Goal: Task Accomplishment & Management: Complete application form

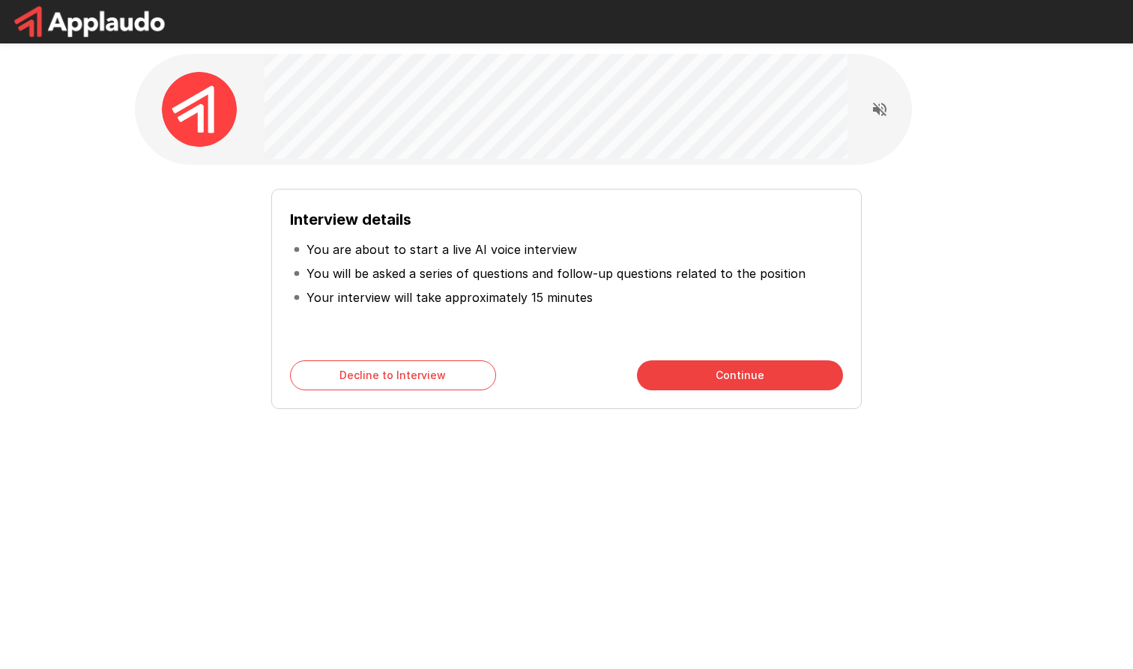
click at [712, 378] on button "Continue" at bounding box center [740, 375] width 206 height 30
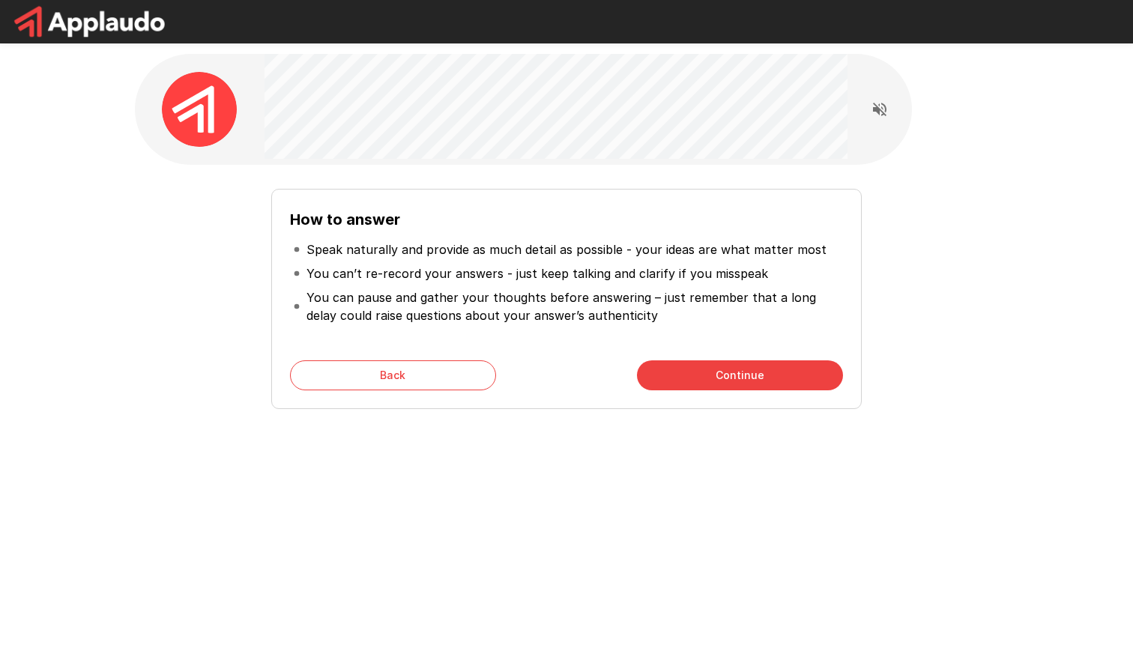
click at [712, 378] on button "Continue" at bounding box center [740, 375] width 206 height 30
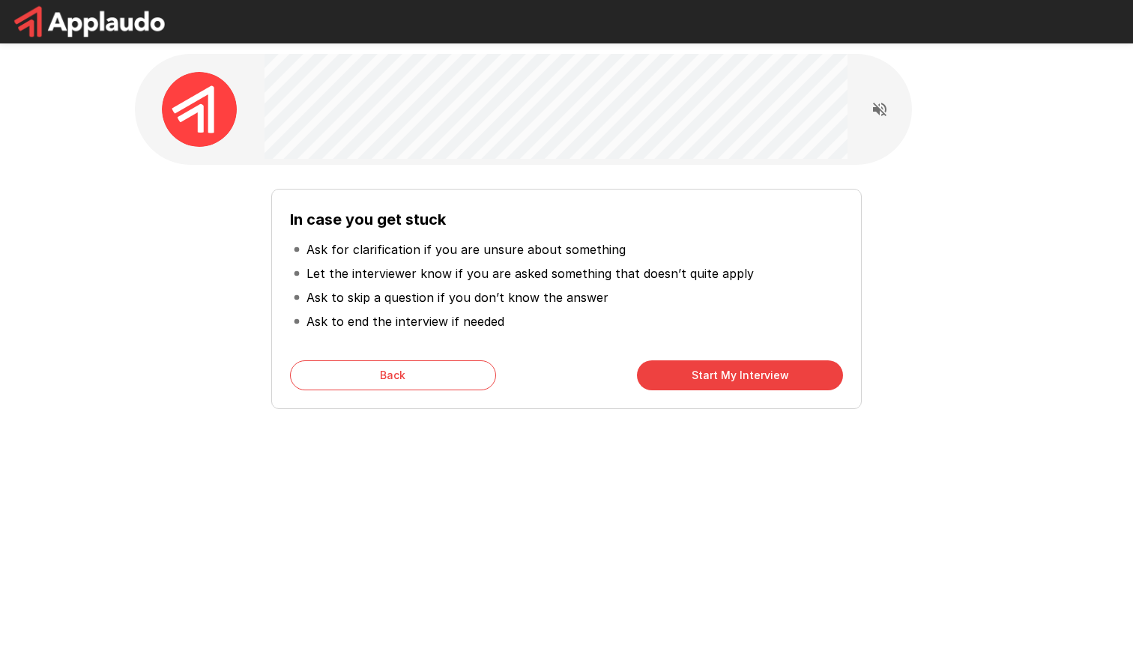
click at [715, 378] on button "Start My Interview" at bounding box center [740, 375] width 206 height 30
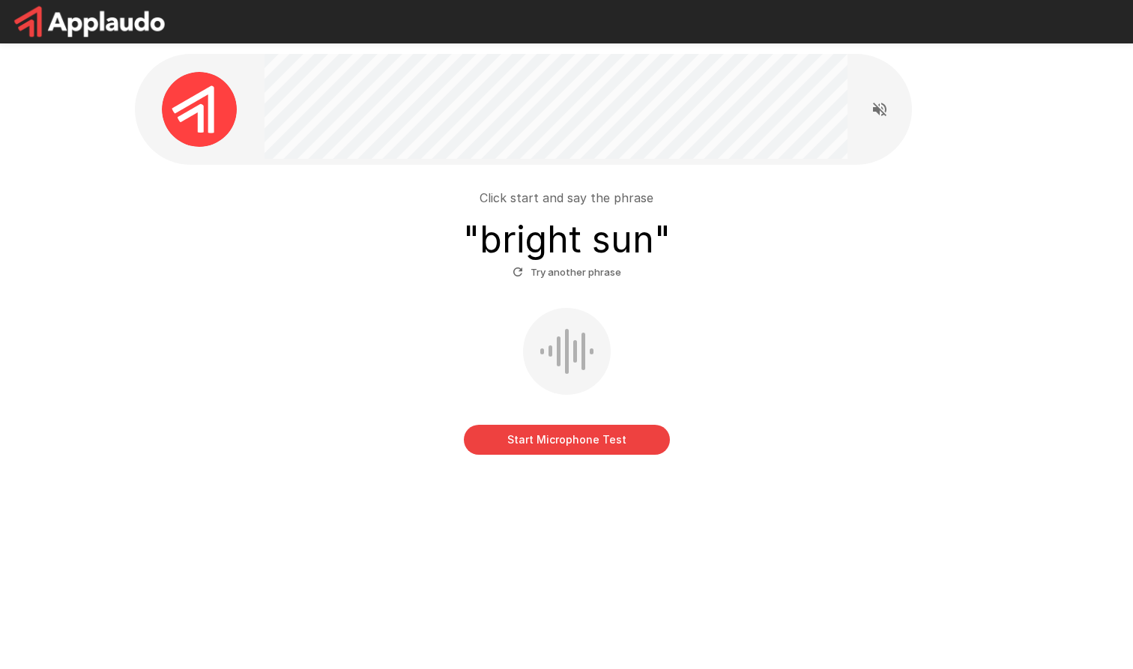
click at [585, 444] on button "Start Microphone Test" at bounding box center [567, 440] width 206 height 30
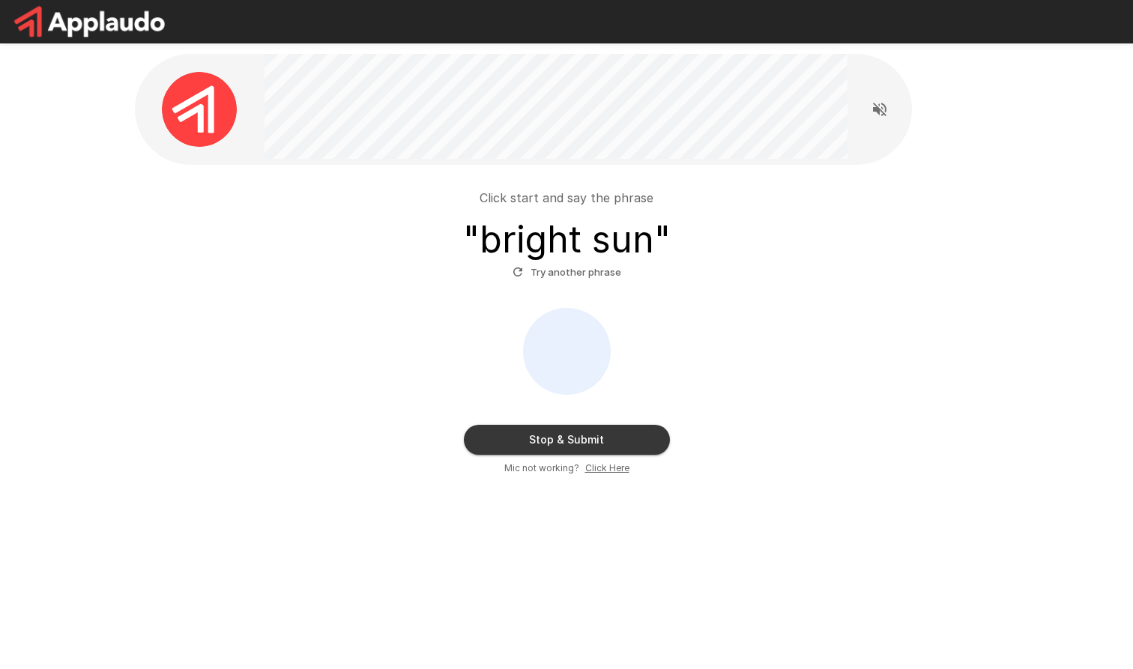
click at [585, 444] on button "Stop & Submit" at bounding box center [567, 440] width 206 height 30
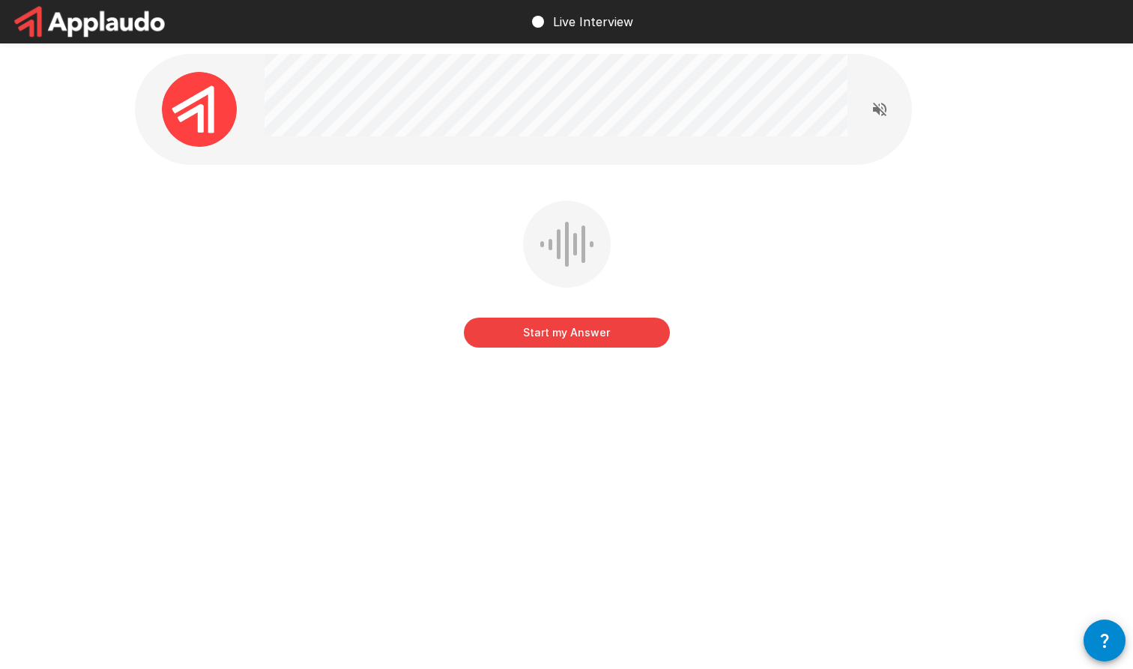
click at [608, 338] on button "Start my Answer" at bounding box center [567, 333] width 206 height 30
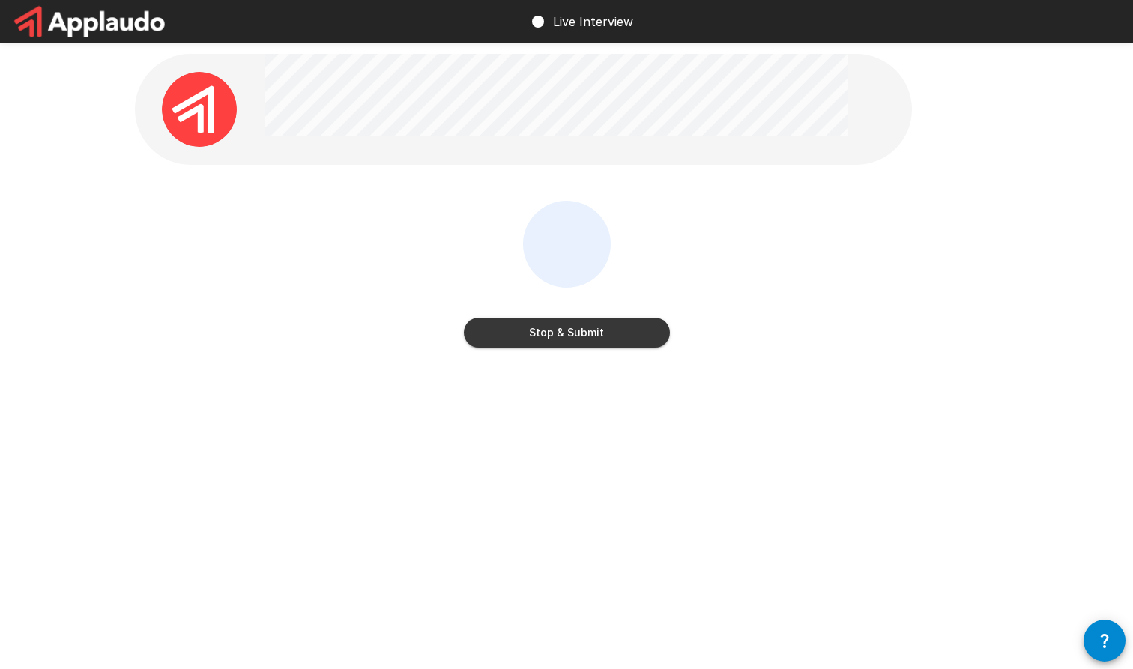
click at [608, 338] on button "Stop & Submit" at bounding box center [567, 333] width 206 height 30
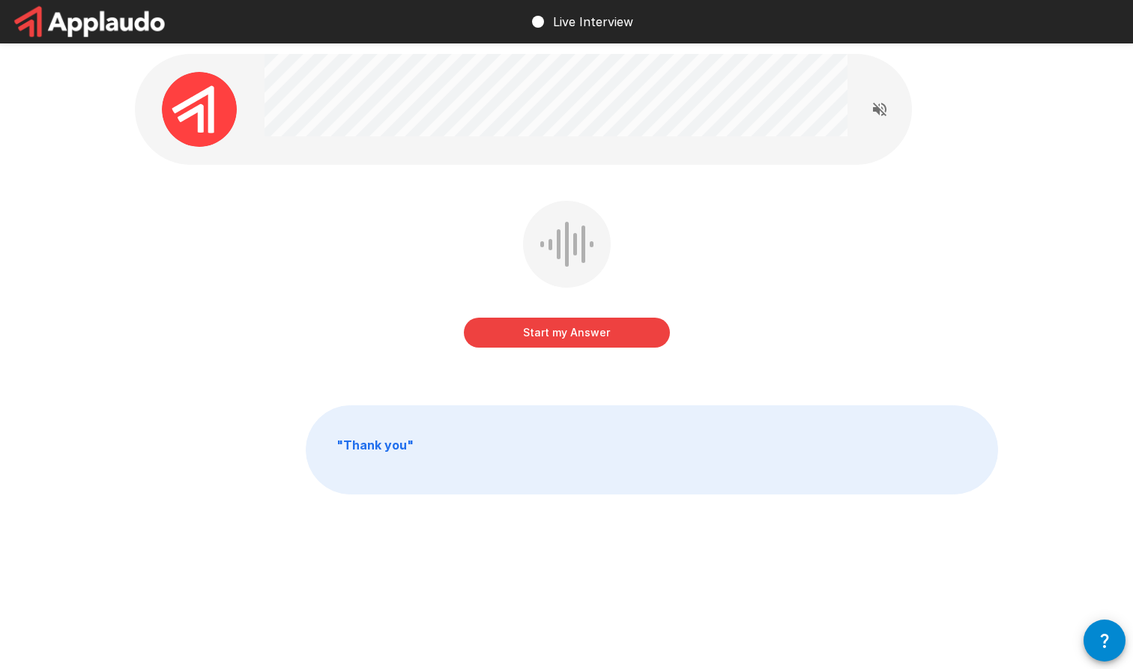
click at [608, 338] on button "Start my Answer" at bounding box center [567, 333] width 206 height 30
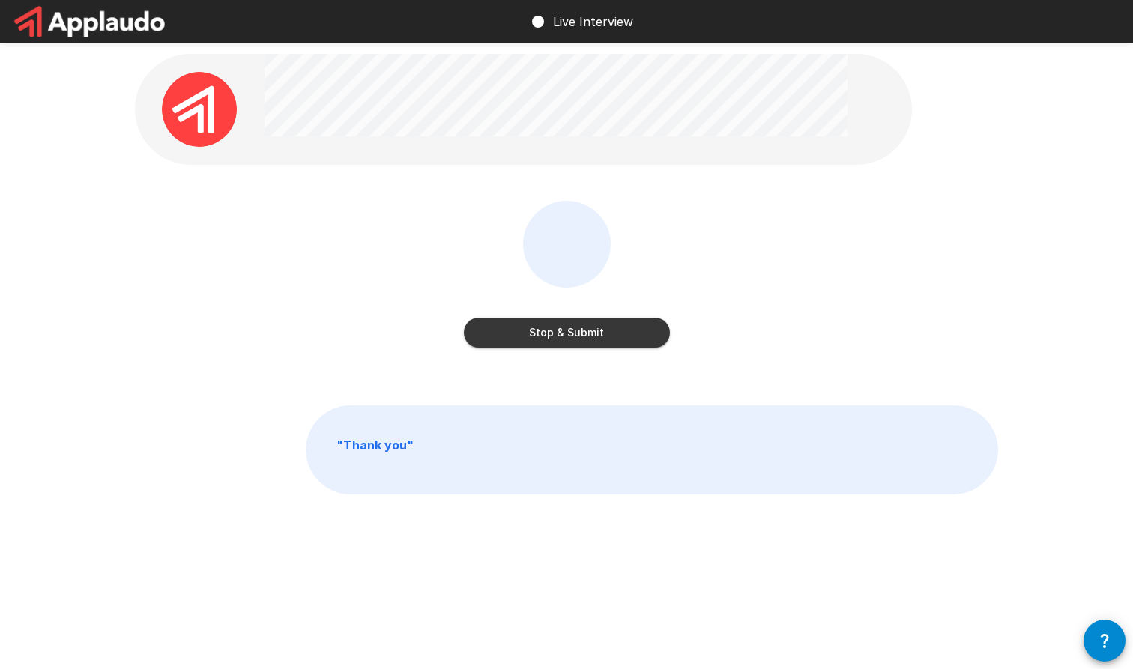
click at [608, 338] on button "Stop & Submit" at bounding box center [567, 333] width 206 height 30
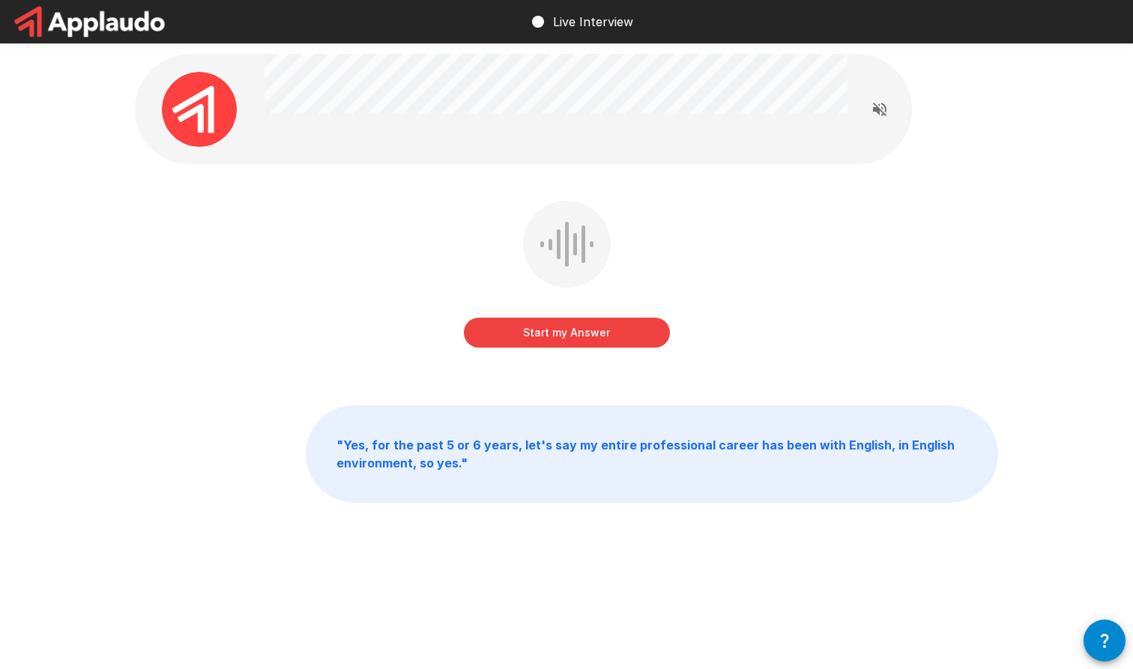
click at [608, 338] on button "Start my Answer" at bounding box center [567, 333] width 206 height 30
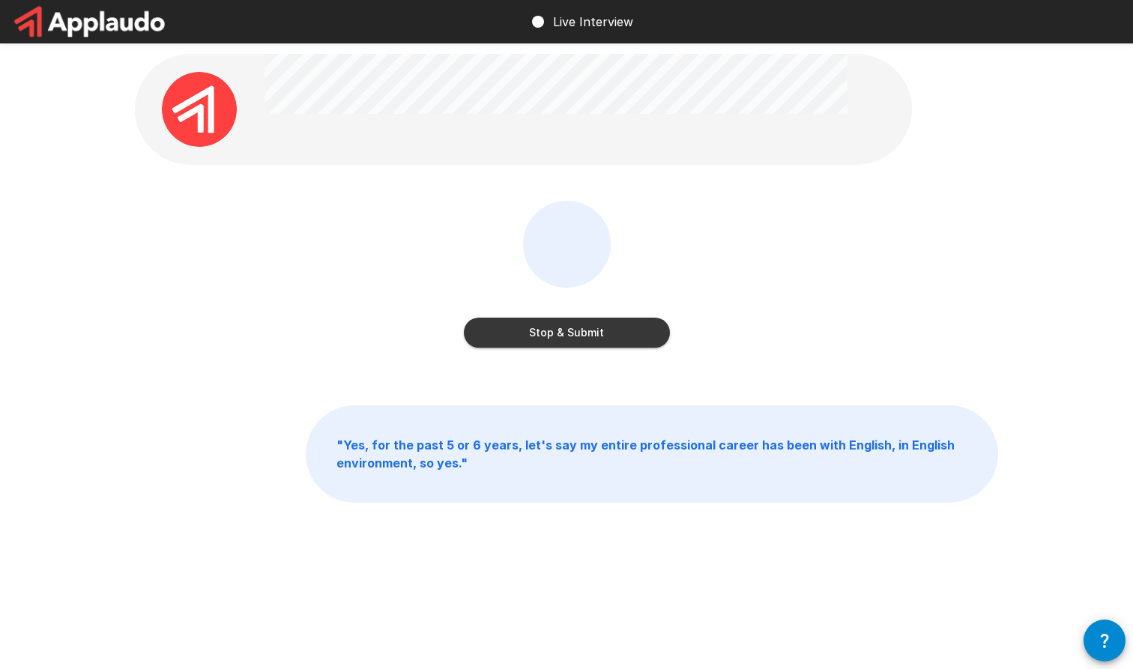
click at [608, 338] on button "Stop & Submit" at bounding box center [567, 333] width 206 height 30
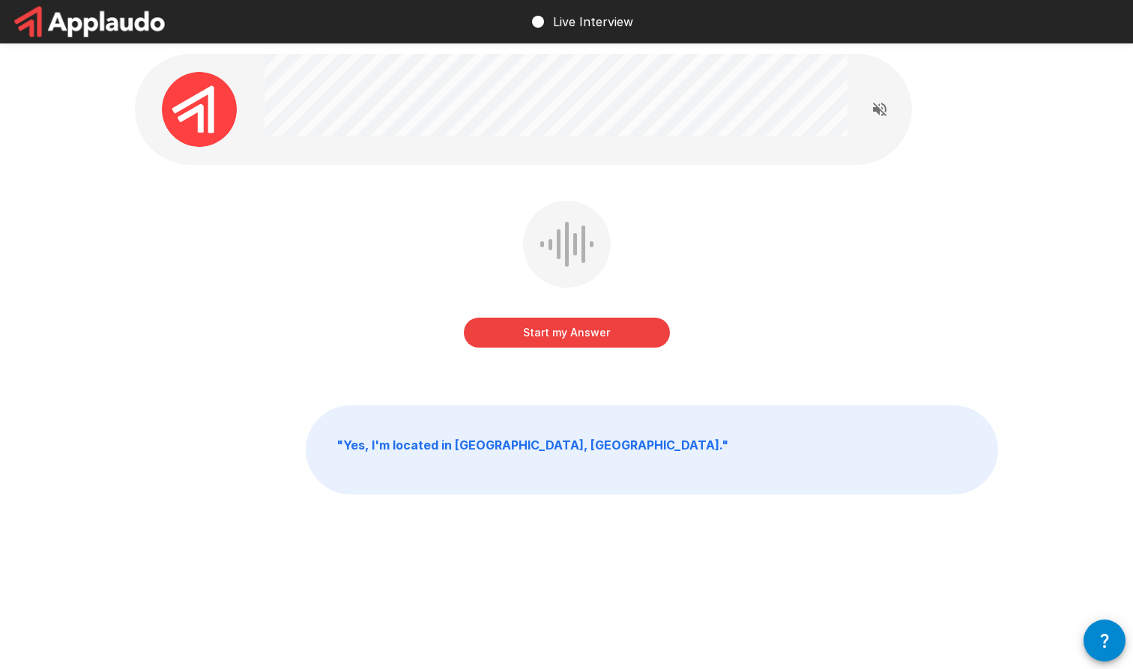
click at [608, 338] on button "Start my Answer" at bounding box center [567, 333] width 206 height 30
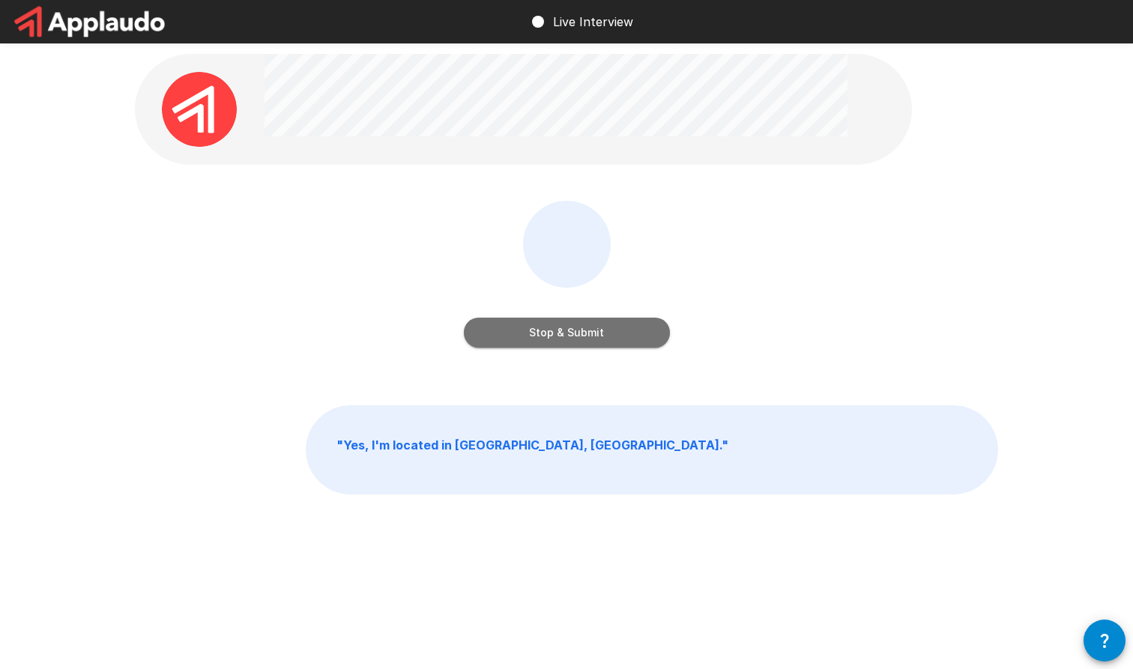
click at [608, 338] on button "Stop & Submit" at bounding box center [567, 333] width 206 height 30
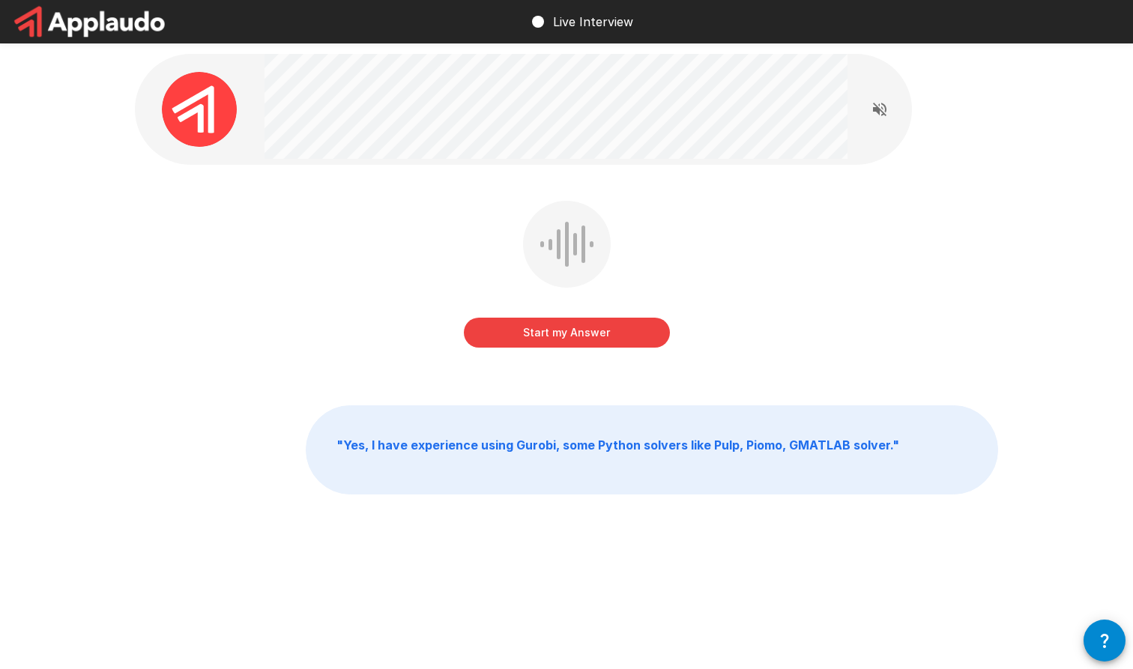
click at [608, 338] on button "Start my Answer" at bounding box center [567, 333] width 206 height 30
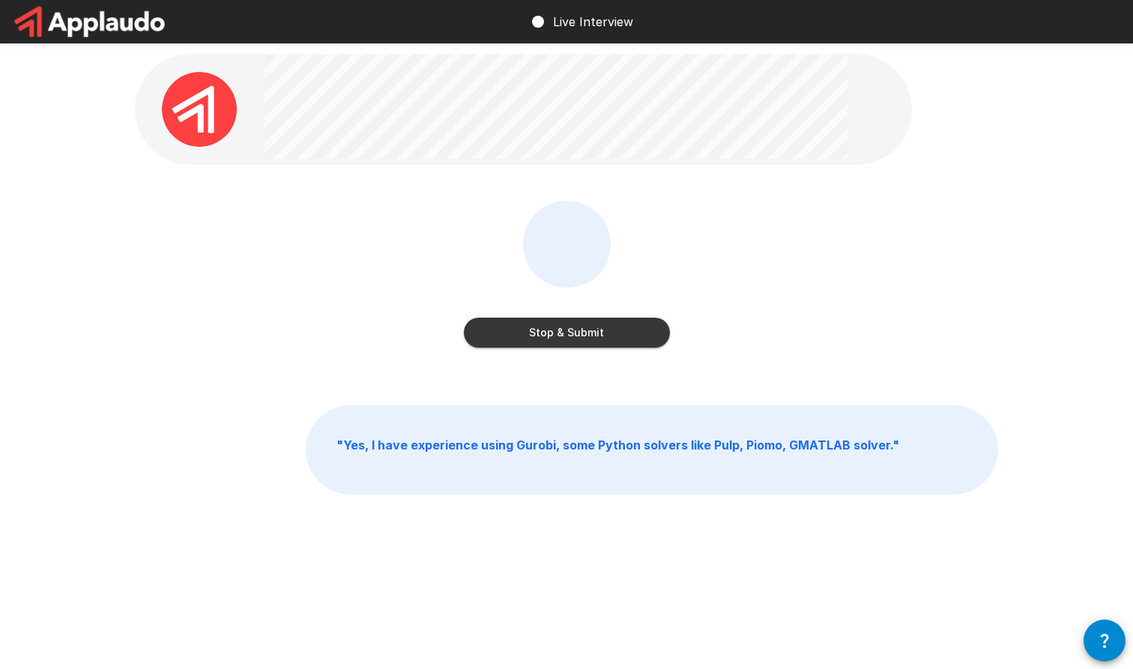
click at [608, 338] on button "Stop & Submit" at bounding box center [567, 333] width 206 height 30
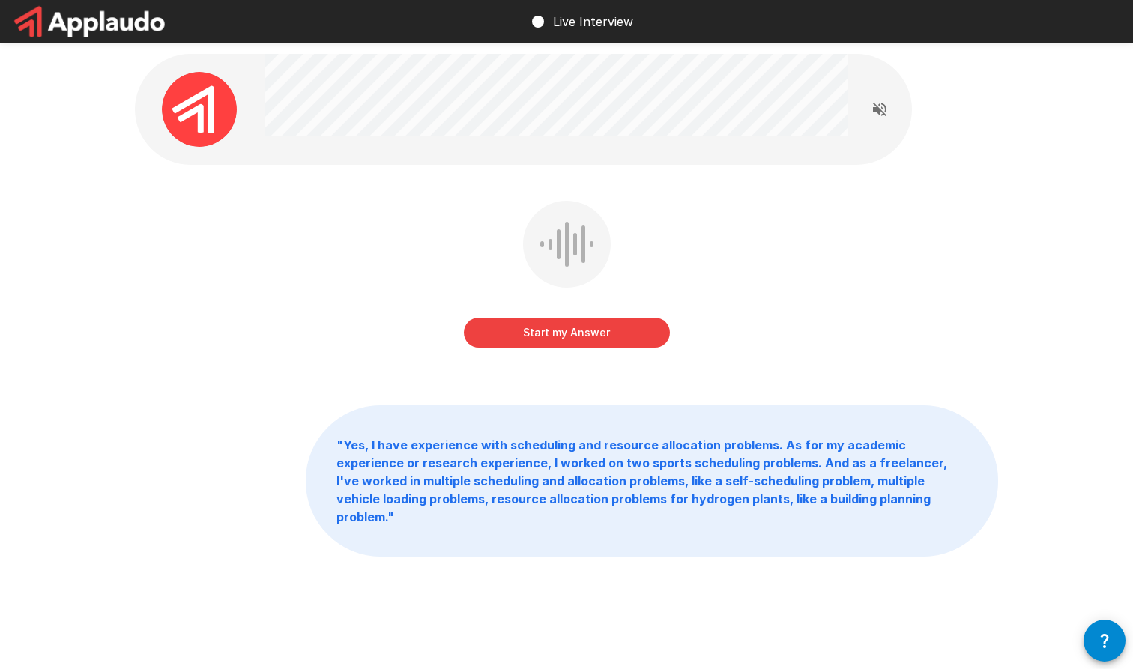
click at [608, 338] on button "Start my Answer" at bounding box center [567, 333] width 206 height 30
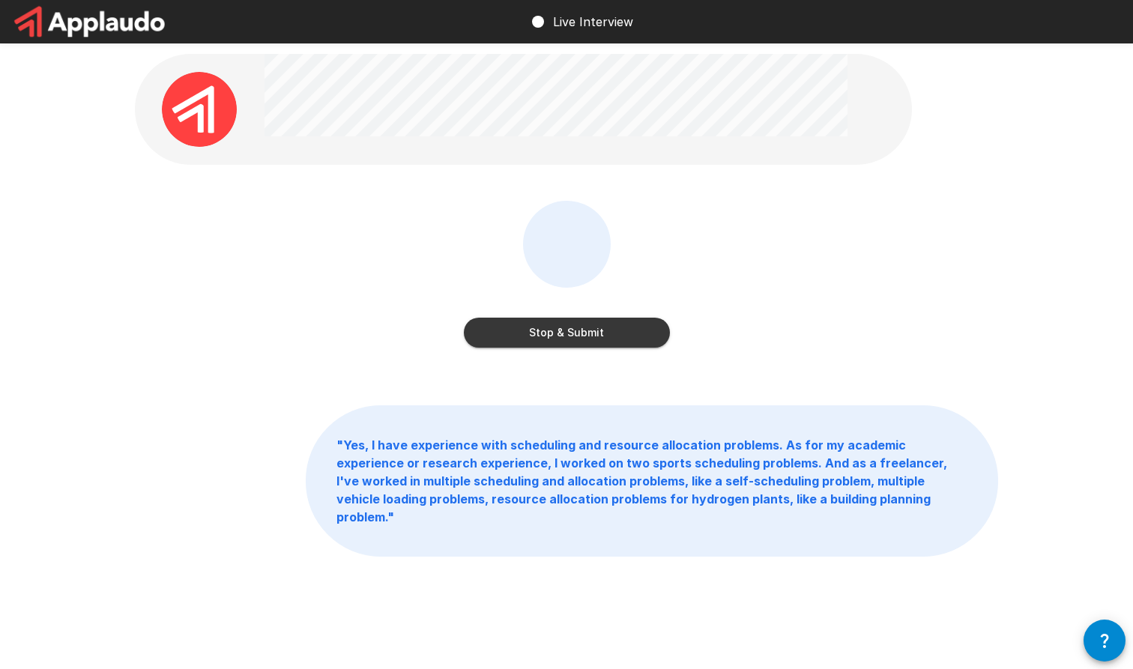
click at [608, 338] on button "Stop & Submit" at bounding box center [567, 333] width 206 height 30
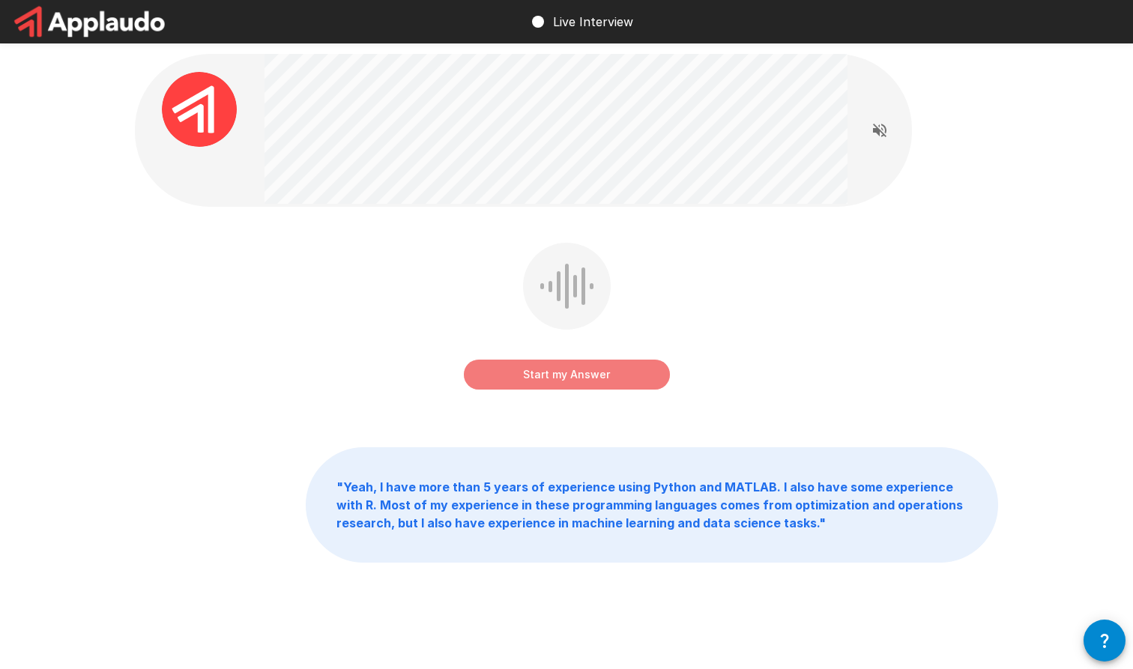
click at [567, 381] on button "Start my Answer" at bounding box center [567, 375] width 206 height 30
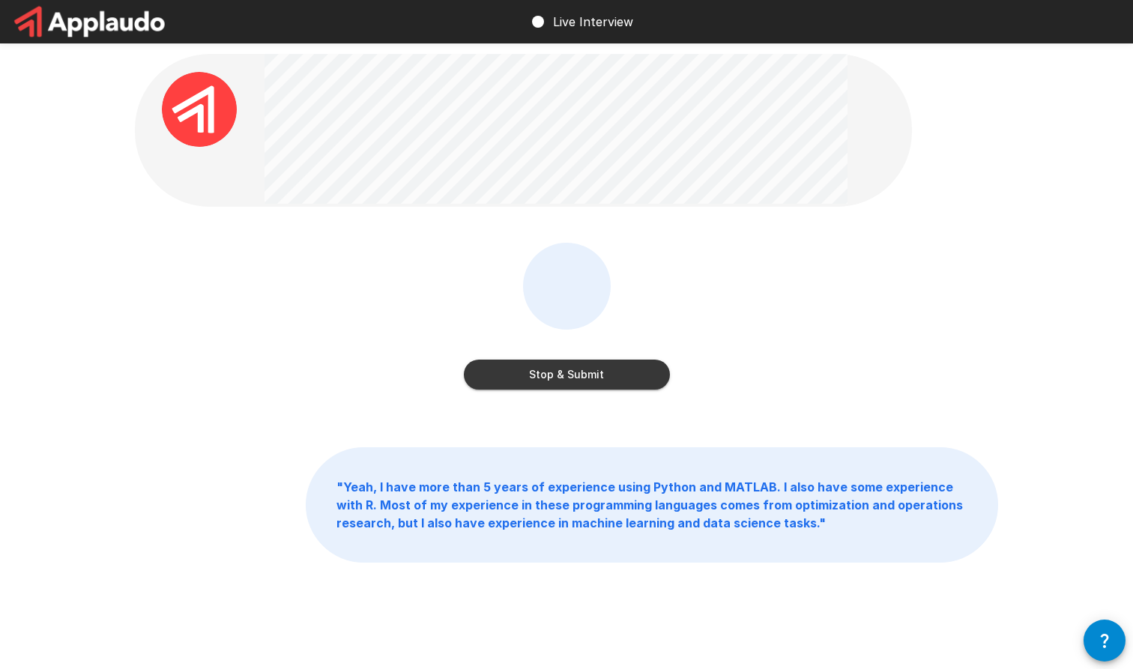
click at [565, 381] on button "Stop & Submit" at bounding box center [567, 375] width 206 height 30
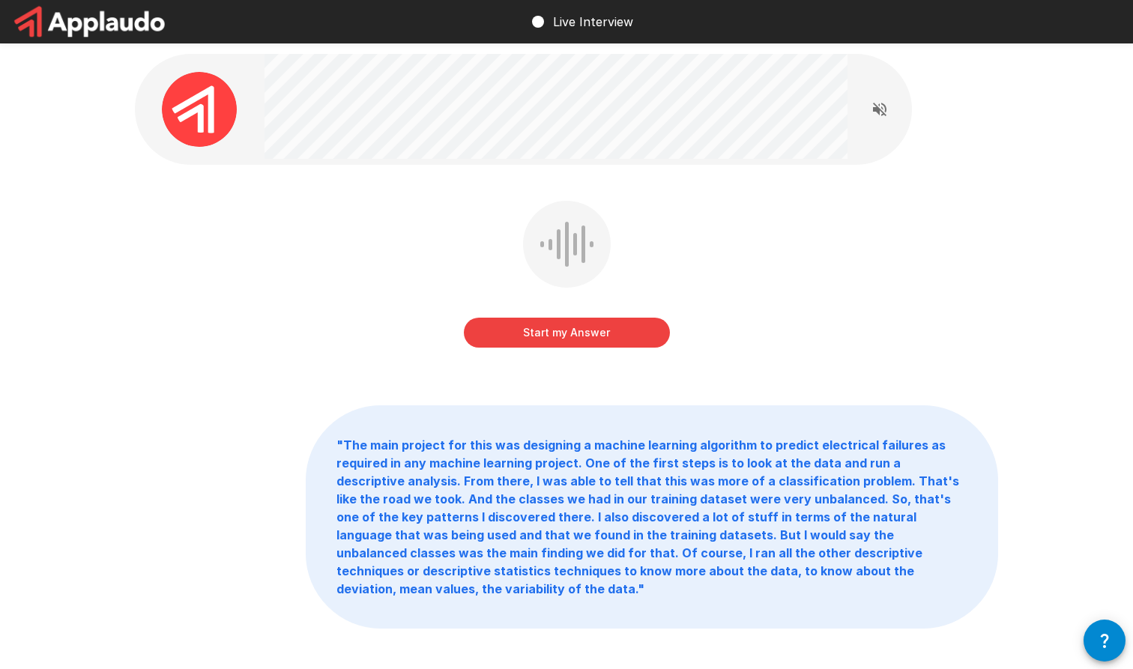
click at [550, 341] on button "Start my Answer" at bounding box center [567, 333] width 206 height 30
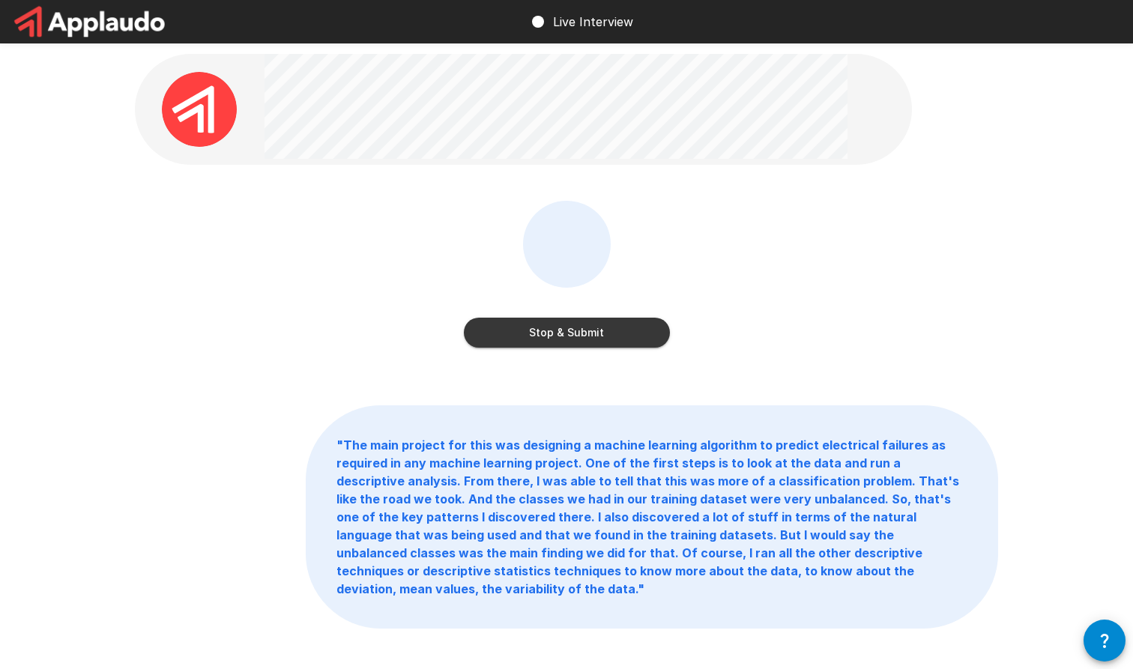
click at [550, 341] on button "Stop & Submit" at bounding box center [567, 333] width 206 height 30
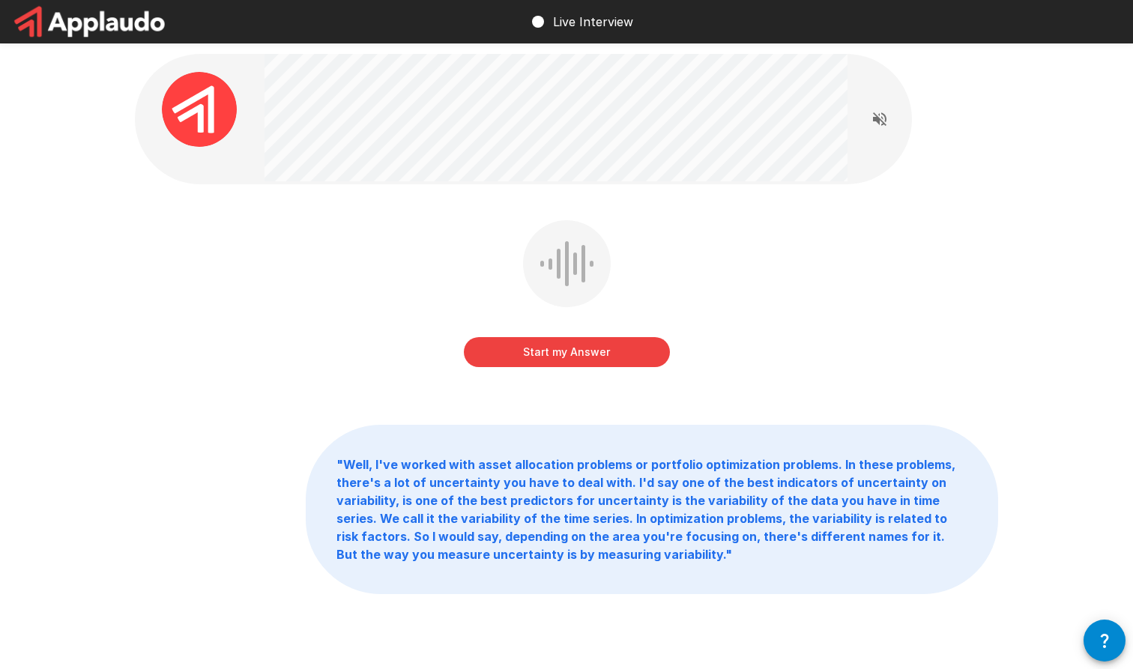
click at [537, 353] on button "Start my Answer" at bounding box center [567, 352] width 206 height 30
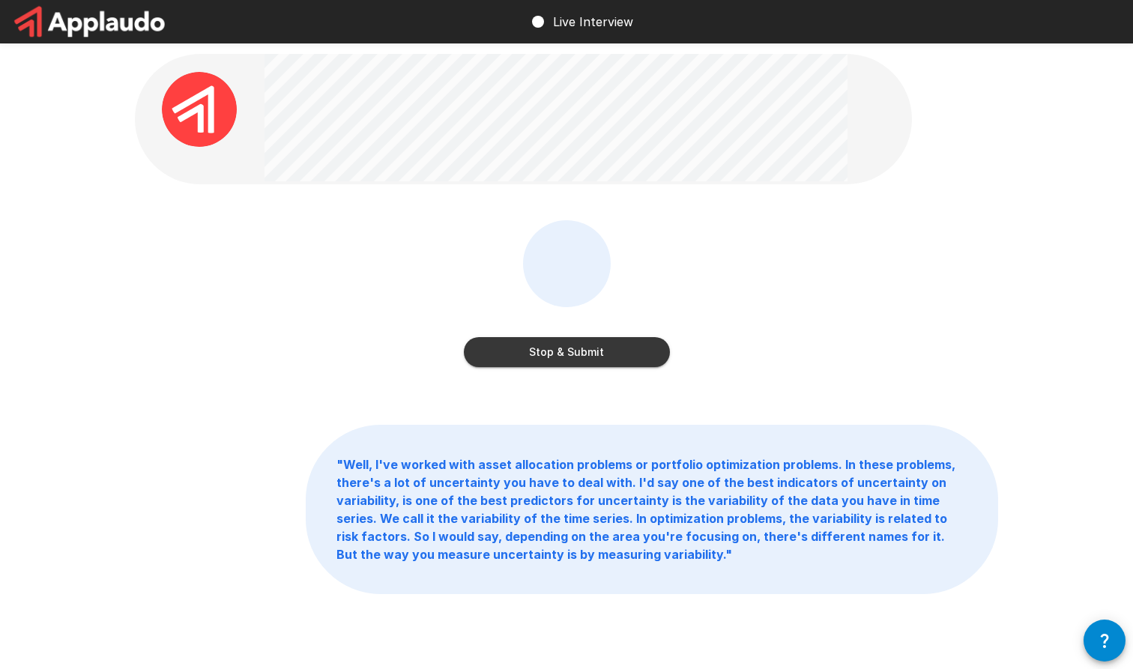
click at [537, 353] on button "Stop & Submit" at bounding box center [567, 352] width 206 height 30
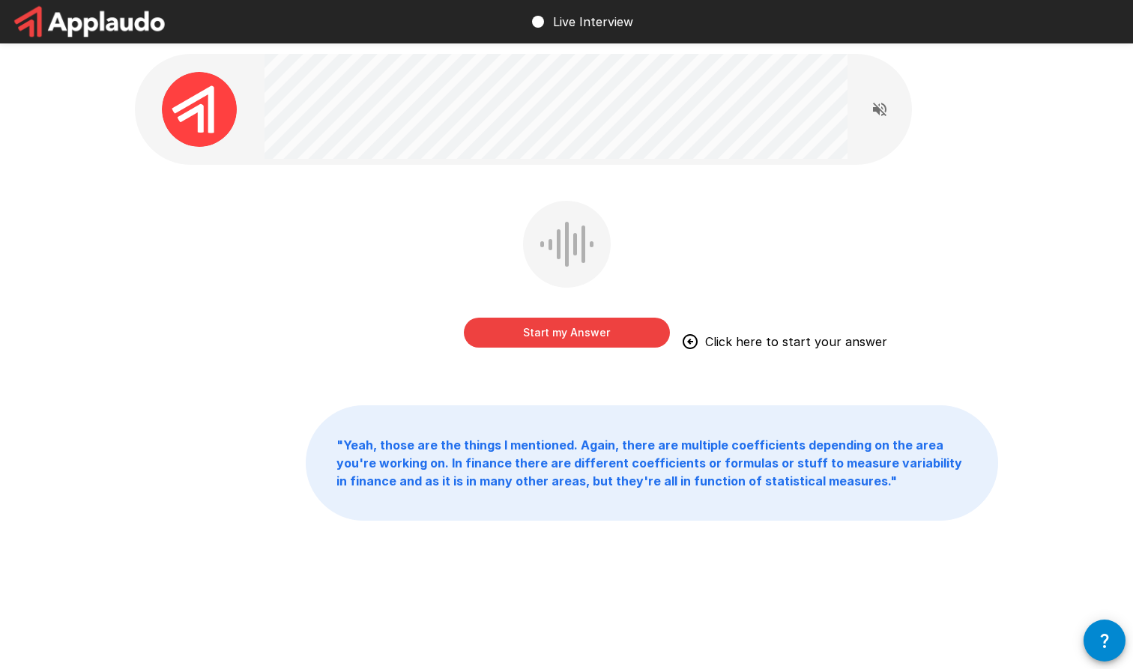
click at [540, 343] on button "Start my Answer" at bounding box center [567, 333] width 206 height 30
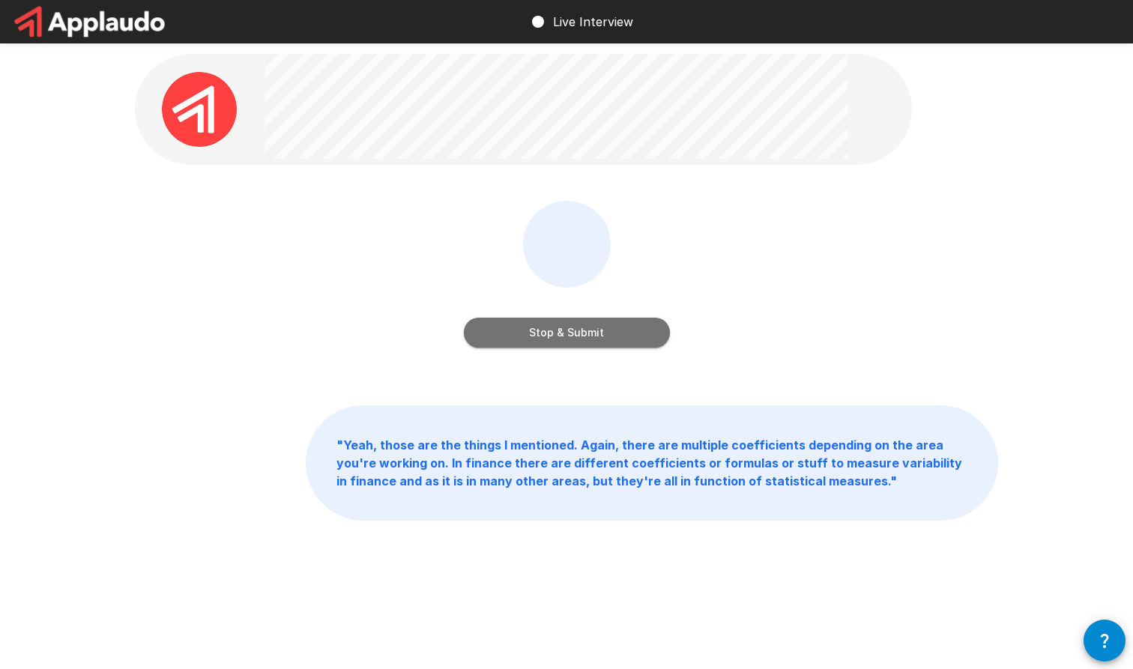
click at [540, 343] on button "Stop & Submit" at bounding box center [567, 333] width 206 height 30
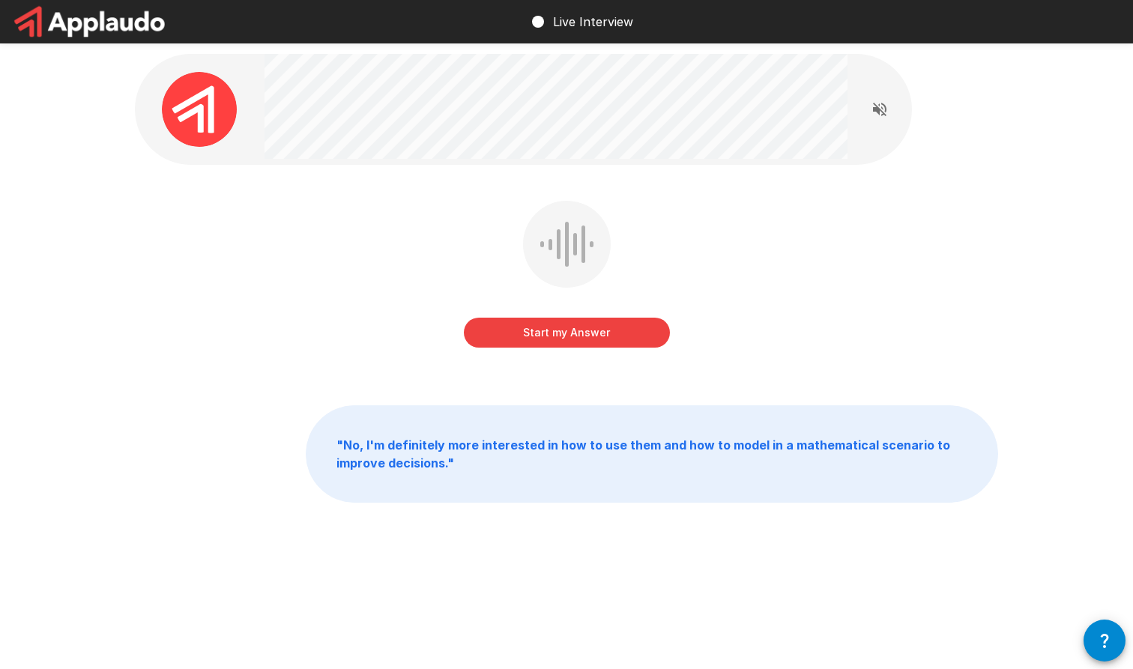
click at [540, 343] on button "Start my Answer" at bounding box center [567, 333] width 206 height 30
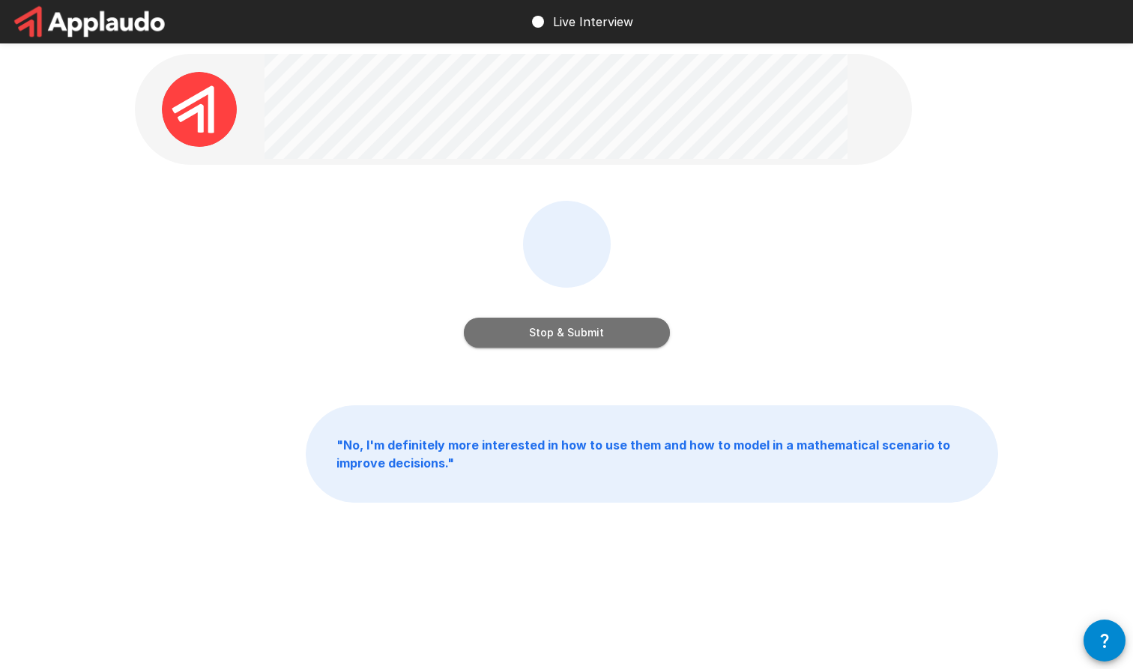
click at [540, 343] on button "Stop & Submit" at bounding box center [567, 333] width 206 height 30
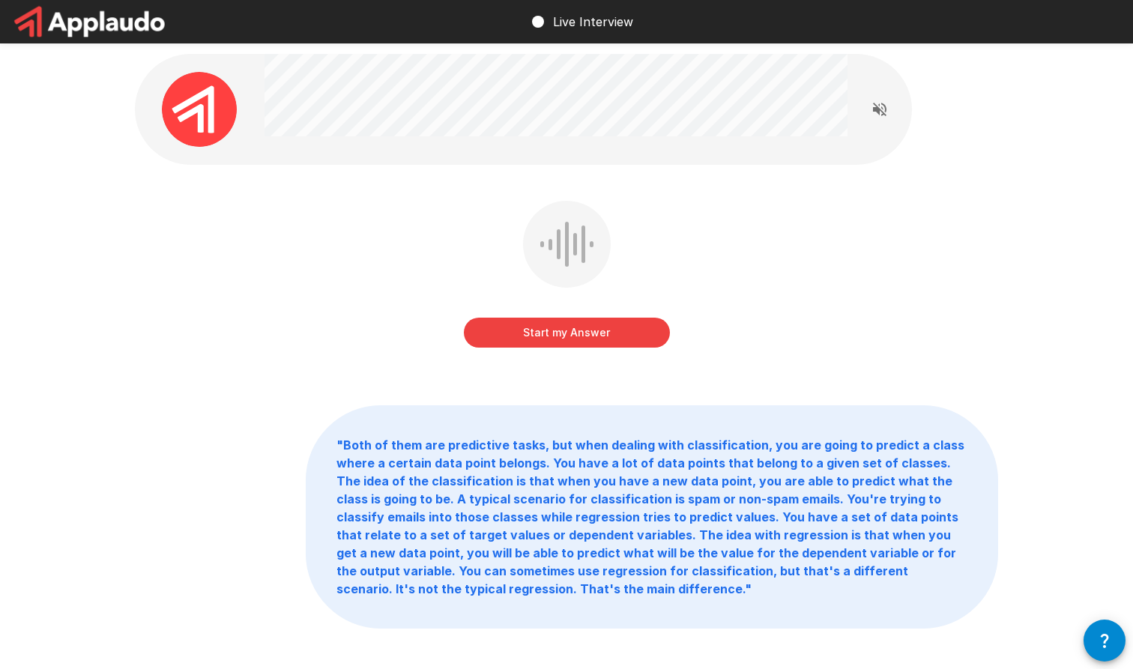
click at [583, 334] on button "Start my Answer" at bounding box center [567, 333] width 206 height 30
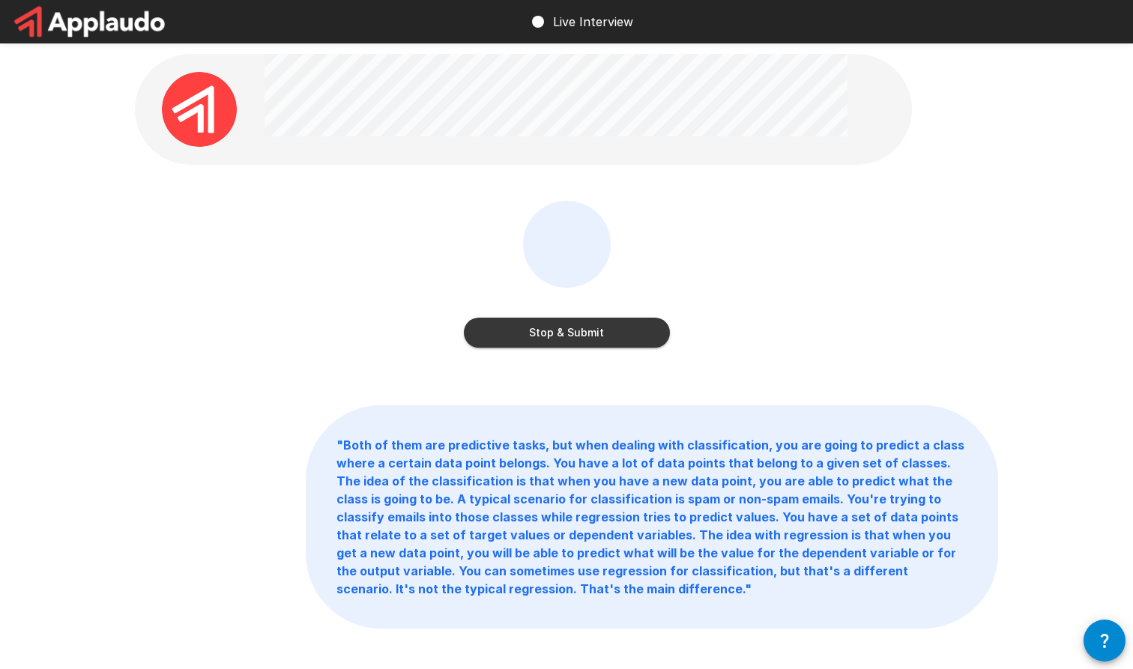
click at [583, 336] on button "Stop & Submit" at bounding box center [567, 333] width 206 height 30
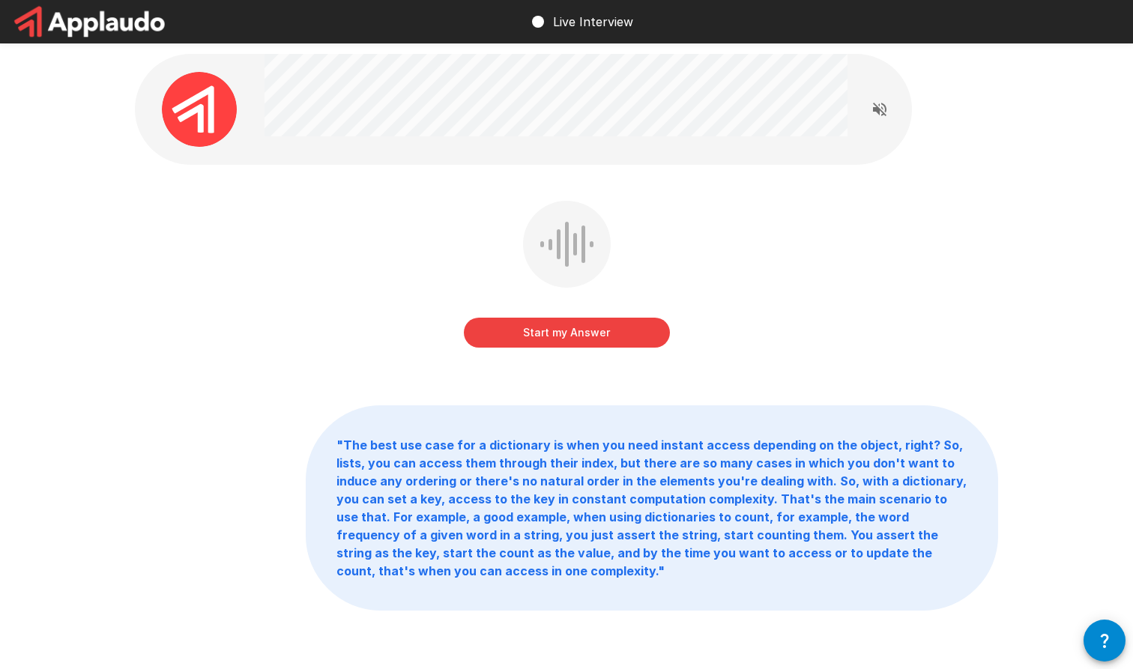
click at [591, 329] on button "Start my Answer" at bounding box center [567, 333] width 206 height 30
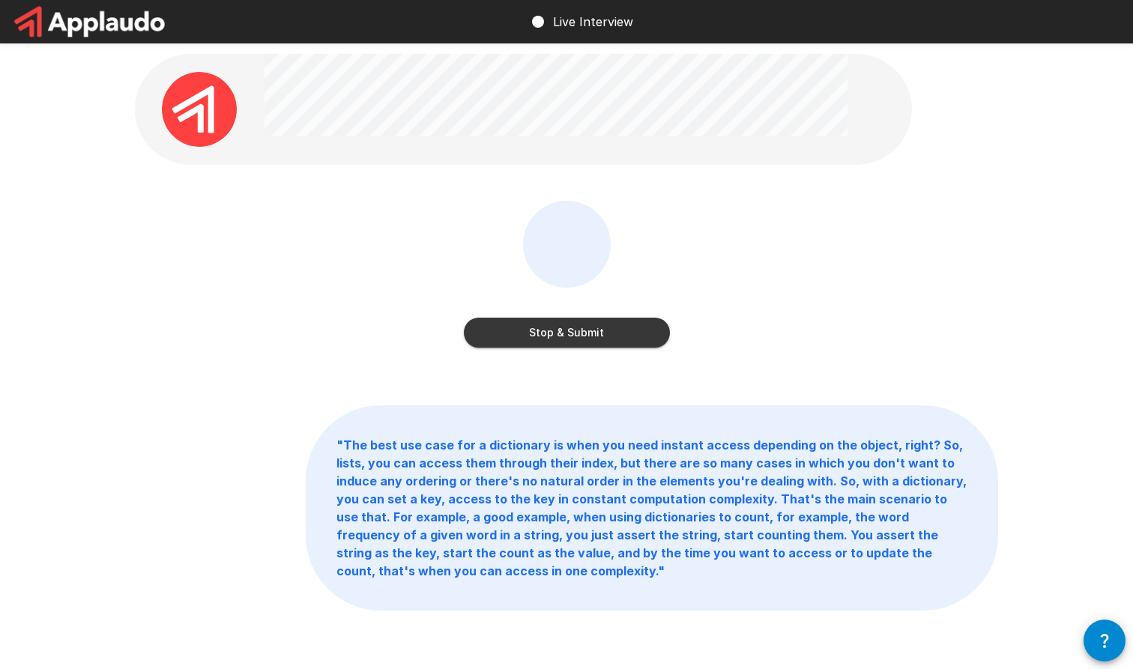
click at [585, 342] on button "Stop & Submit" at bounding box center [567, 333] width 206 height 30
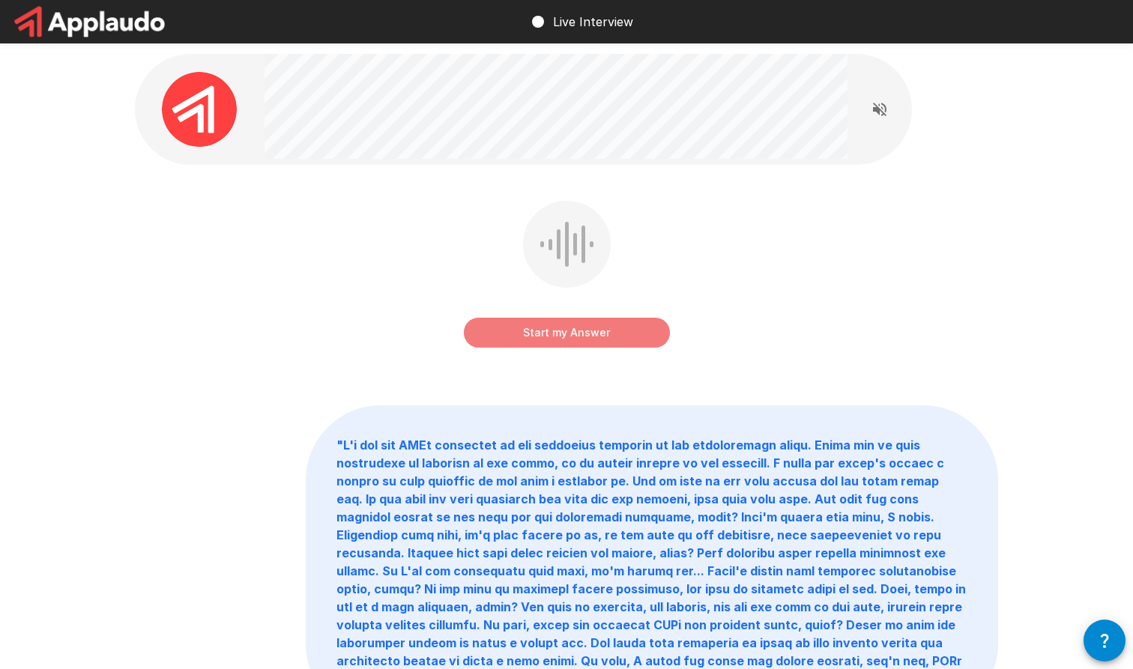
click at [585, 342] on button "Start my Answer" at bounding box center [567, 333] width 206 height 30
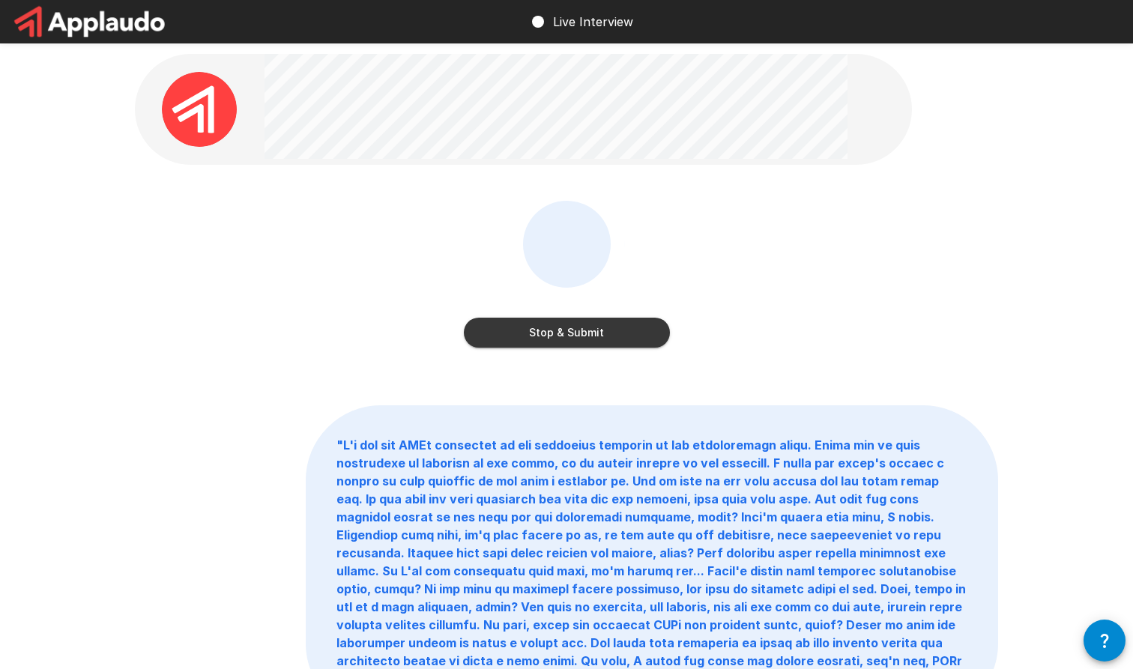
click at [585, 342] on button "Stop & Submit" at bounding box center [567, 333] width 206 height 30
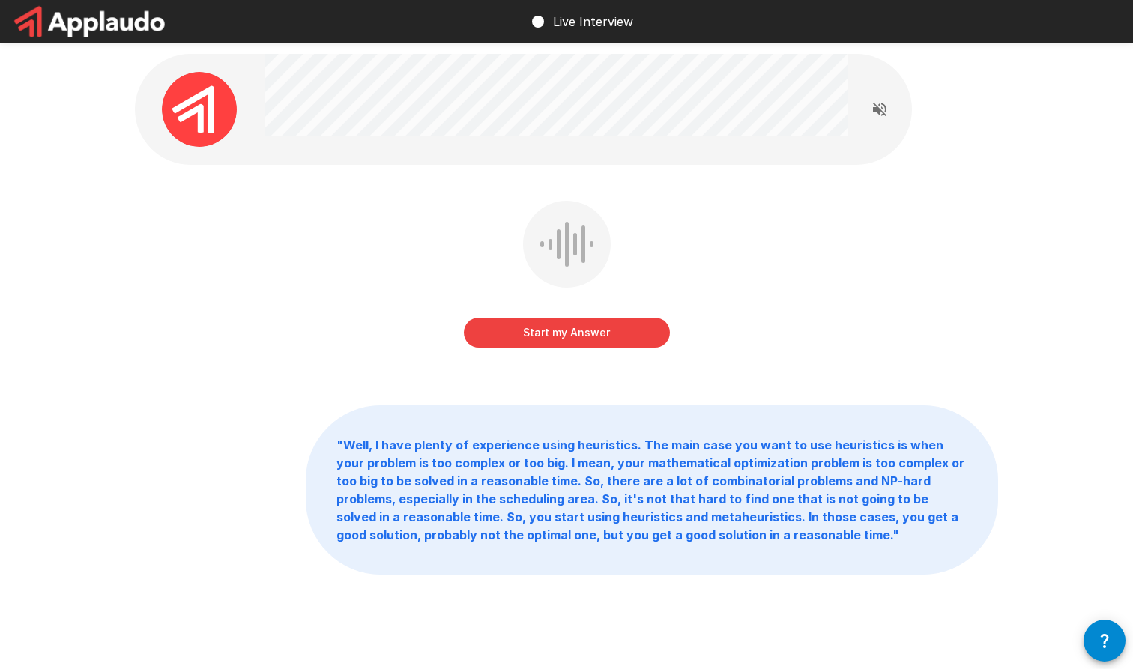
click at [585, 342] on button "Start my Answer" at bounding box center [567, 333] width 206 height 30
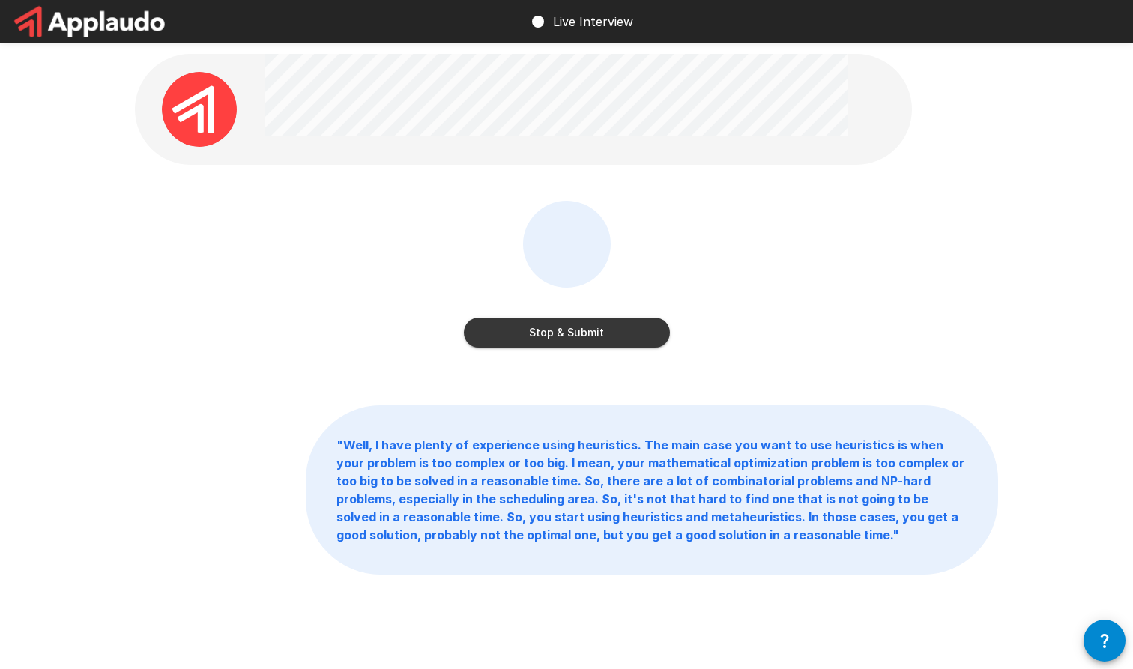
click at [585, 342] on button "Stop & Submit" at bounding box center [567, 333] width 206 height 30
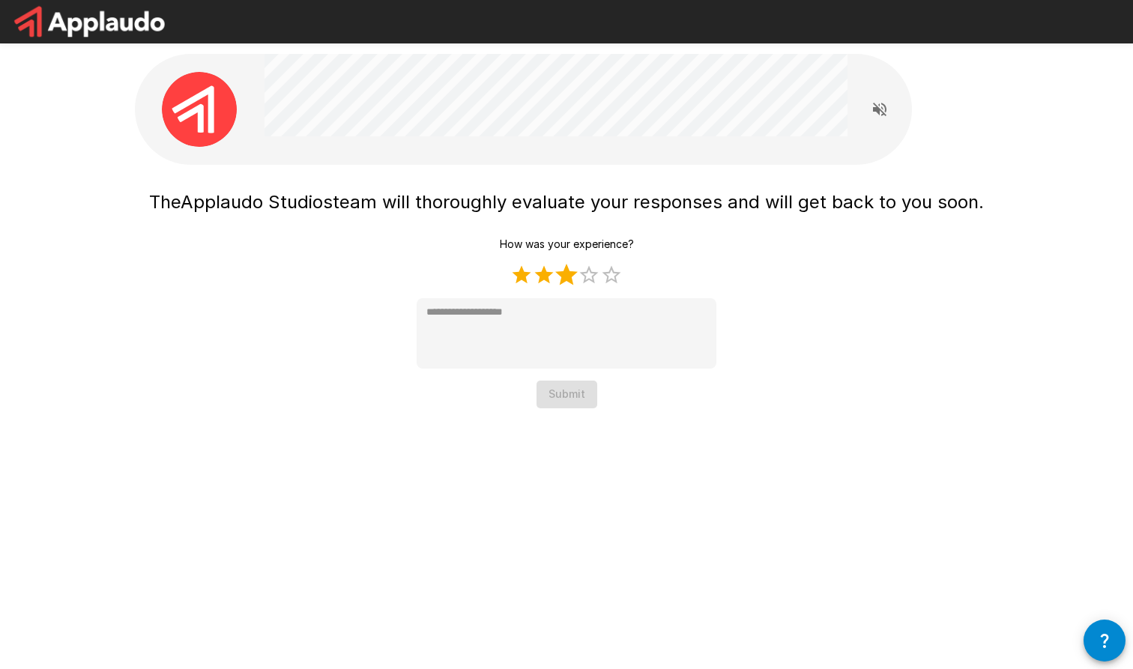
click at [559, 276] on label "3 Stars" at bounding box center [566, 275] width 22 height 22
type textarea "*"
click at [566, 399] on button "Submit" at bounding box center [567, 395] width 61 height 28
